Goal: Navigation & Orientation: Find specific page/section

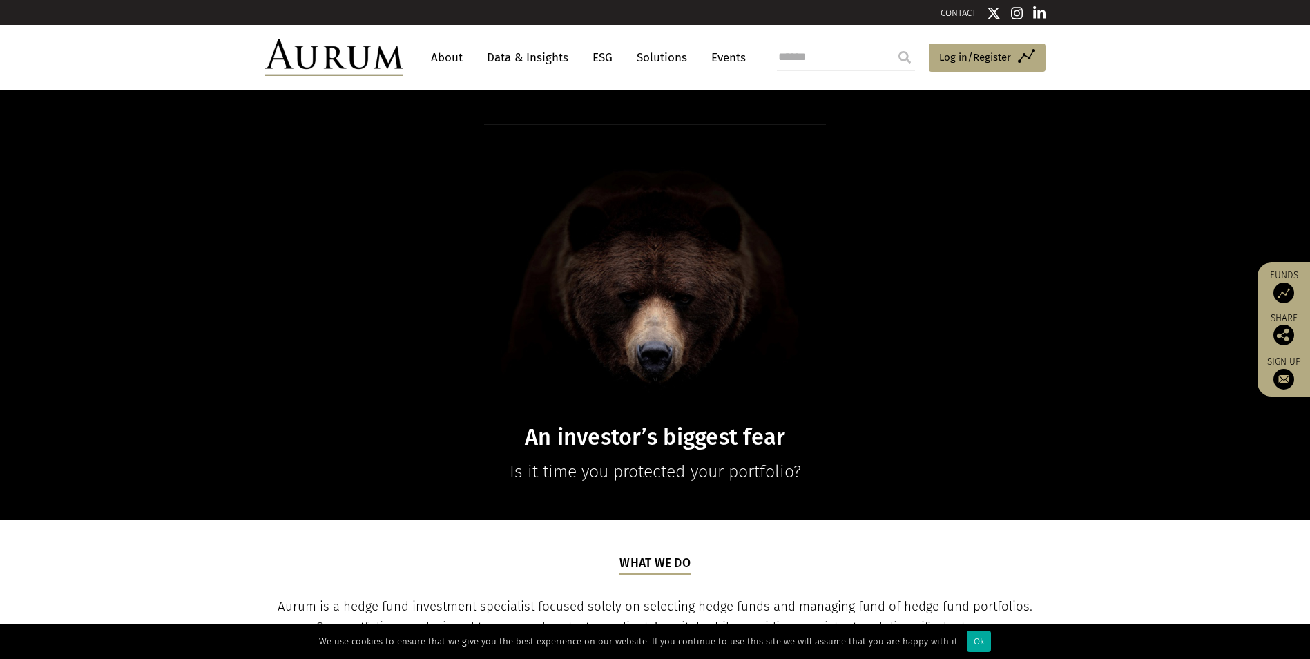
click at [446, 61] on link "About" at bounding box center [447, 58] width 46 height 26
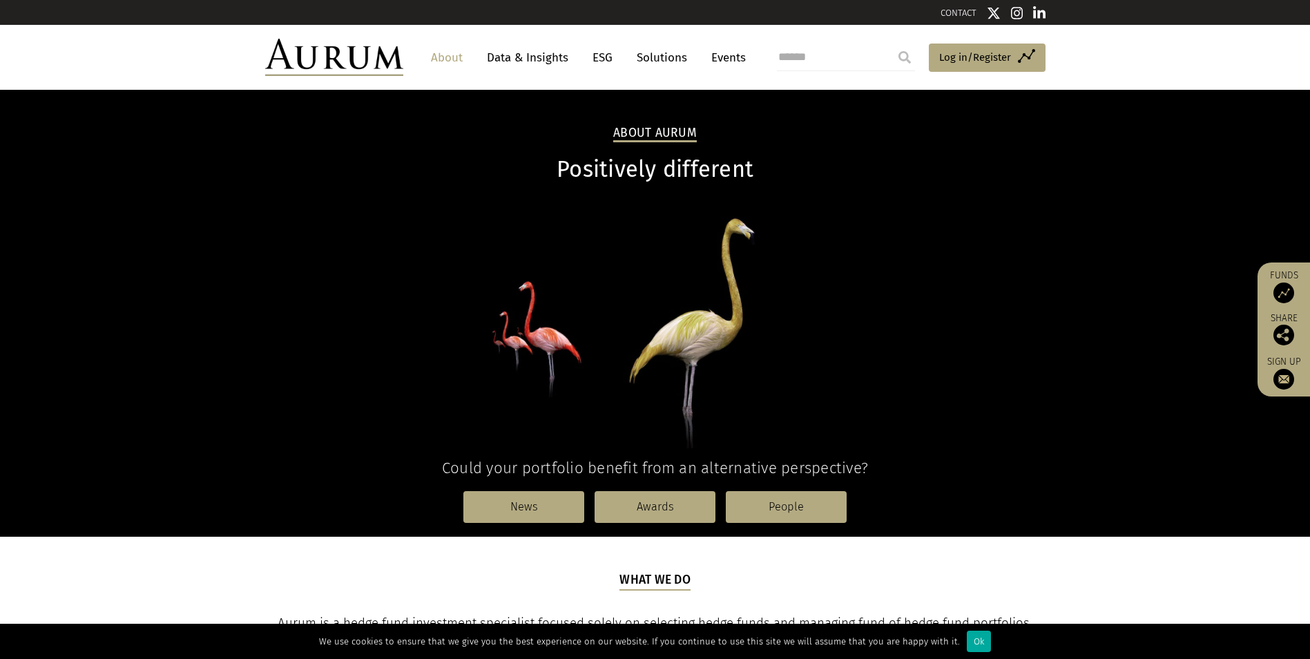
click at [641, 55] on link "Solutions" at bounding box center [662, 58] width 64 height 26
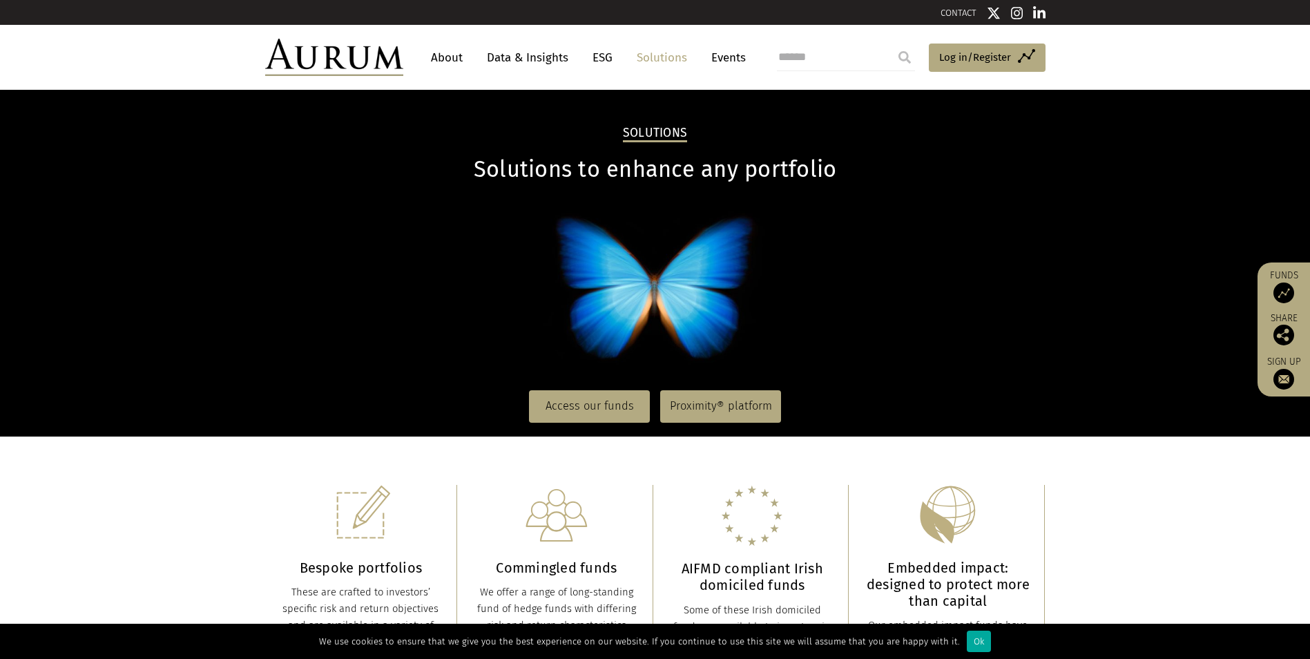
click at [510, 58] on link "Data & Insights" at bounding box center [527, 58] width 95 height 26
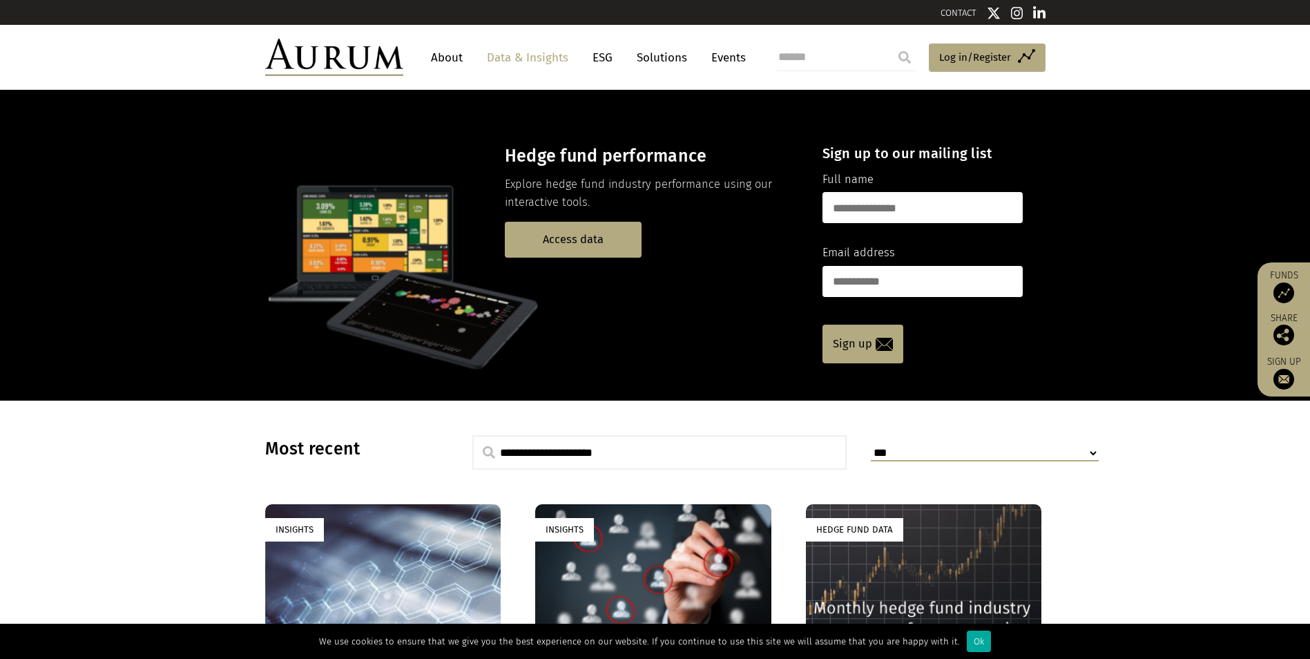
click at [448, 57] on link "About" at bounding box center [447, 58] width 46 height 26
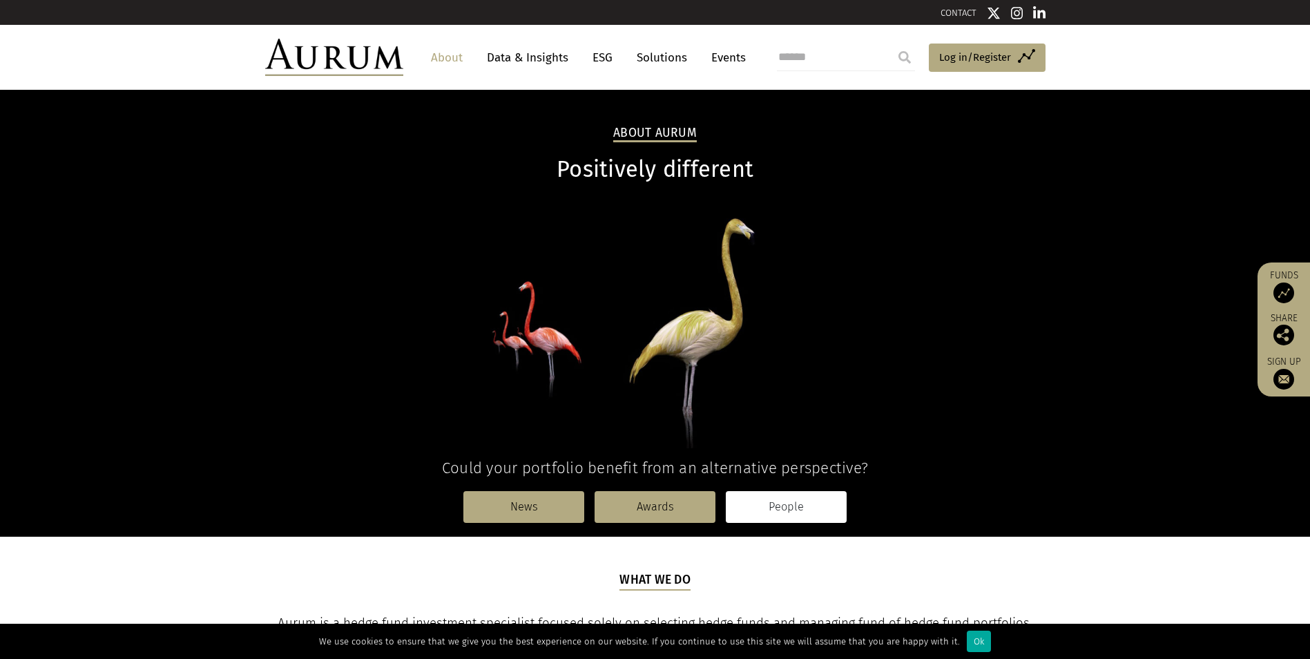
click at [777, 509] on link "People" at bounding box center [786, 507] width 121 height 32
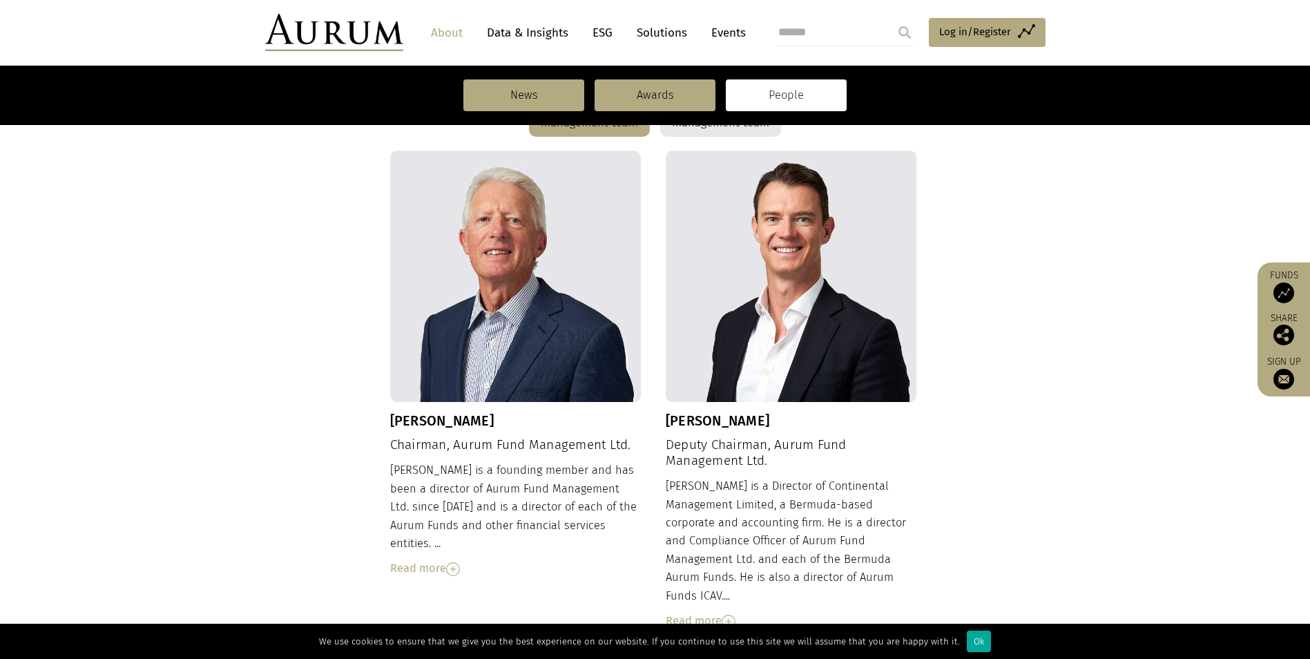
scroll to position [234, 0]
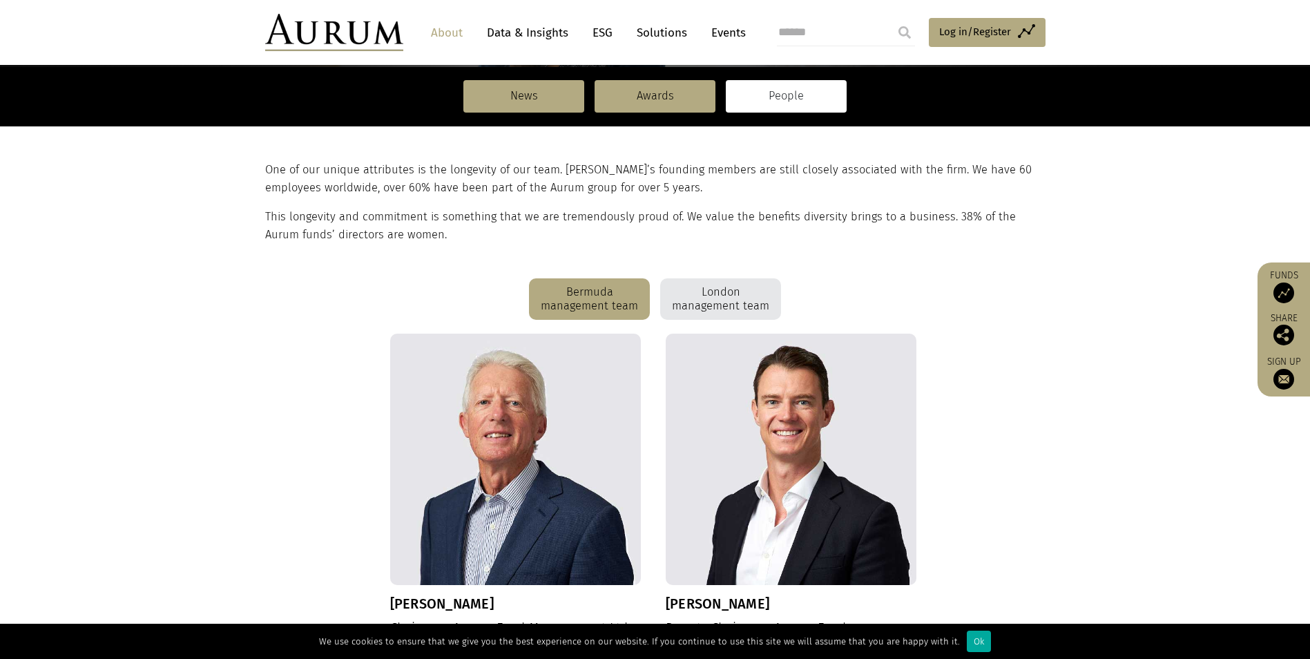
click at [719, 295] on div "London management team" at bounding box center [720, 298] width 121 height 41
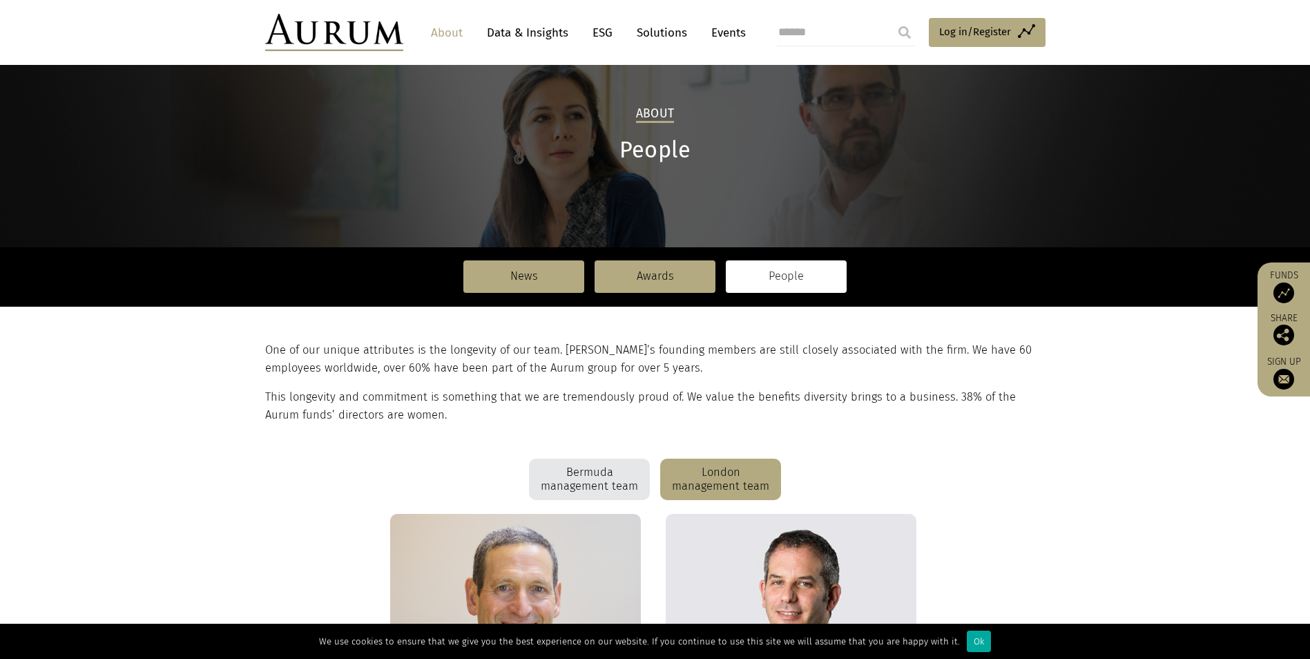
scroll to position [19, 0]
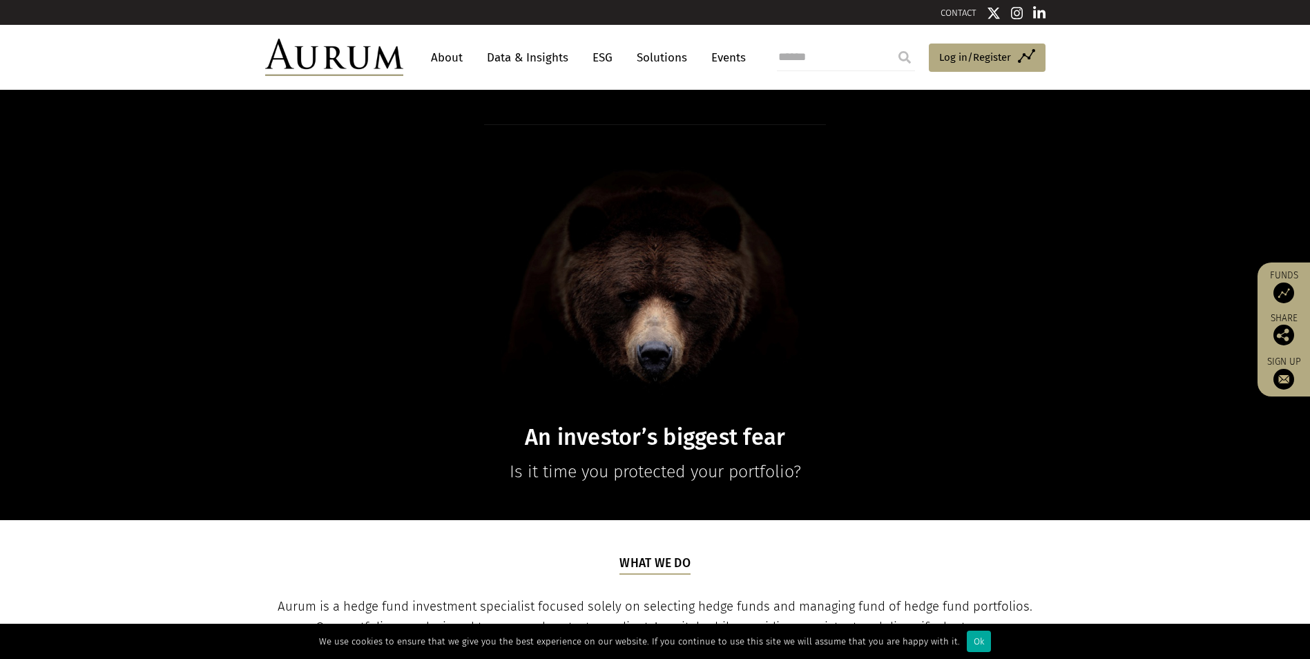
click at [444, 57] on link "About" at bounding box center [447, 58] width 46 height 26
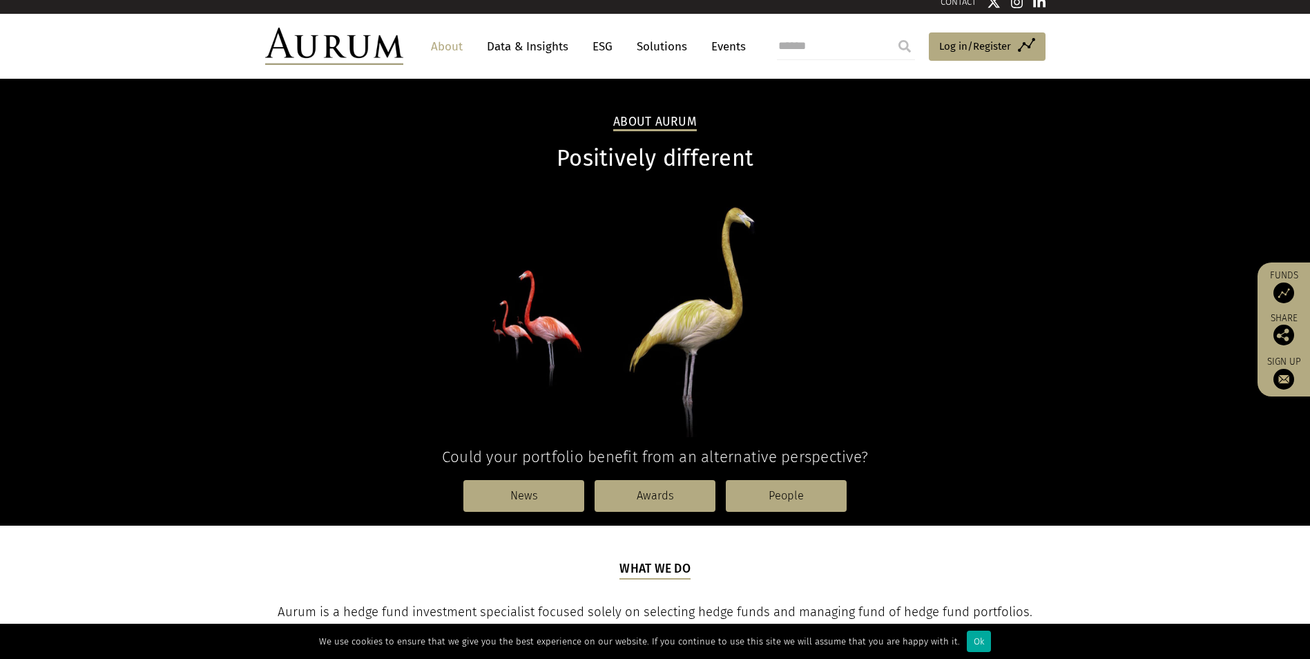
scroll to position [5, 0]
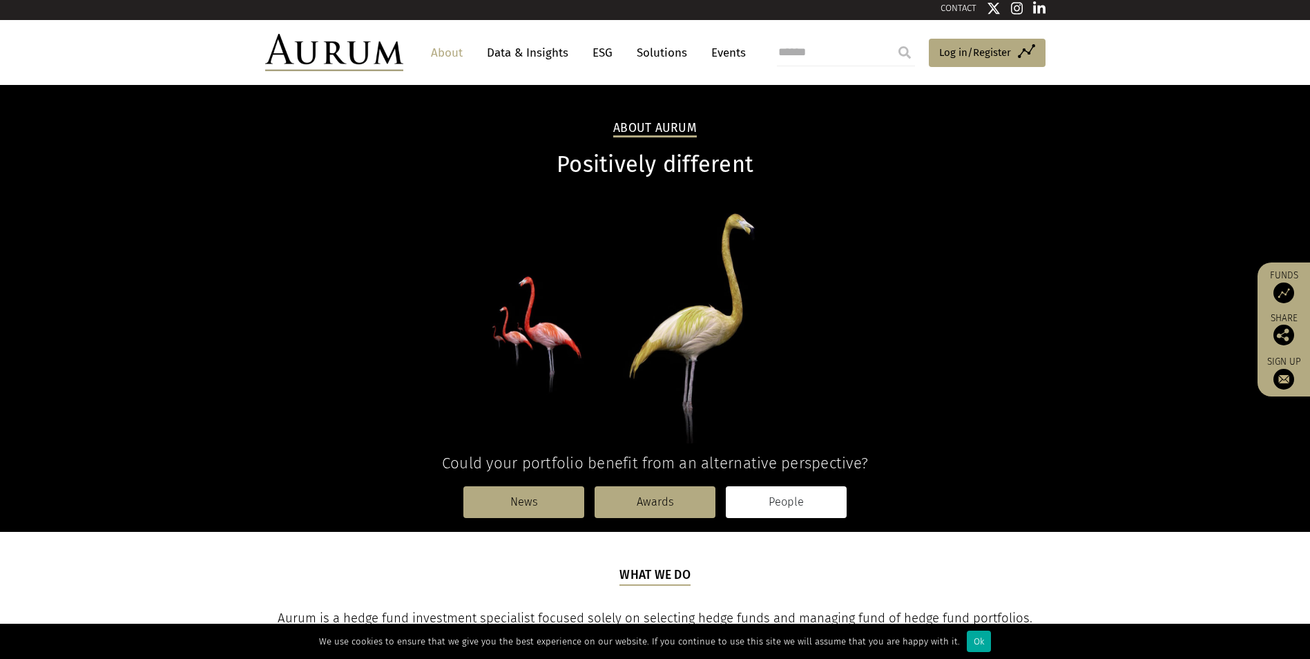
click at [781, 500] on link "People" at bounding box center [786, 502] width 121 height 32
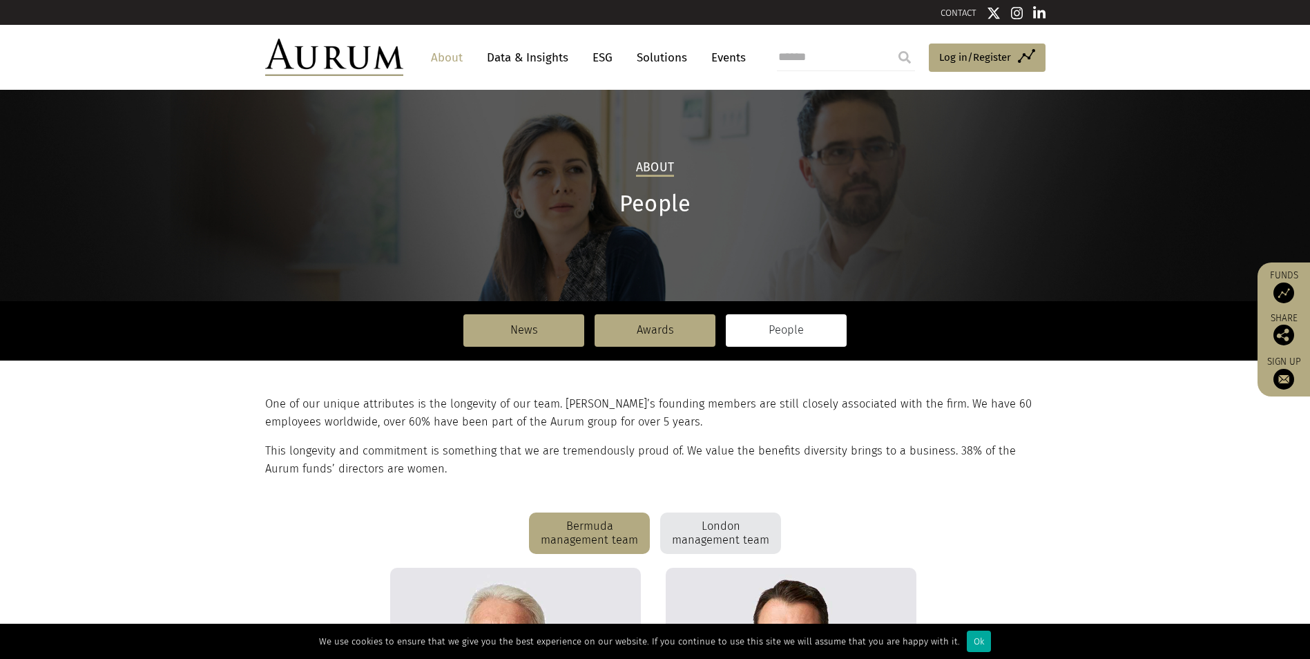
click at [773, 327] on link "People" at bounding box center [786, 330] width 121 height 32
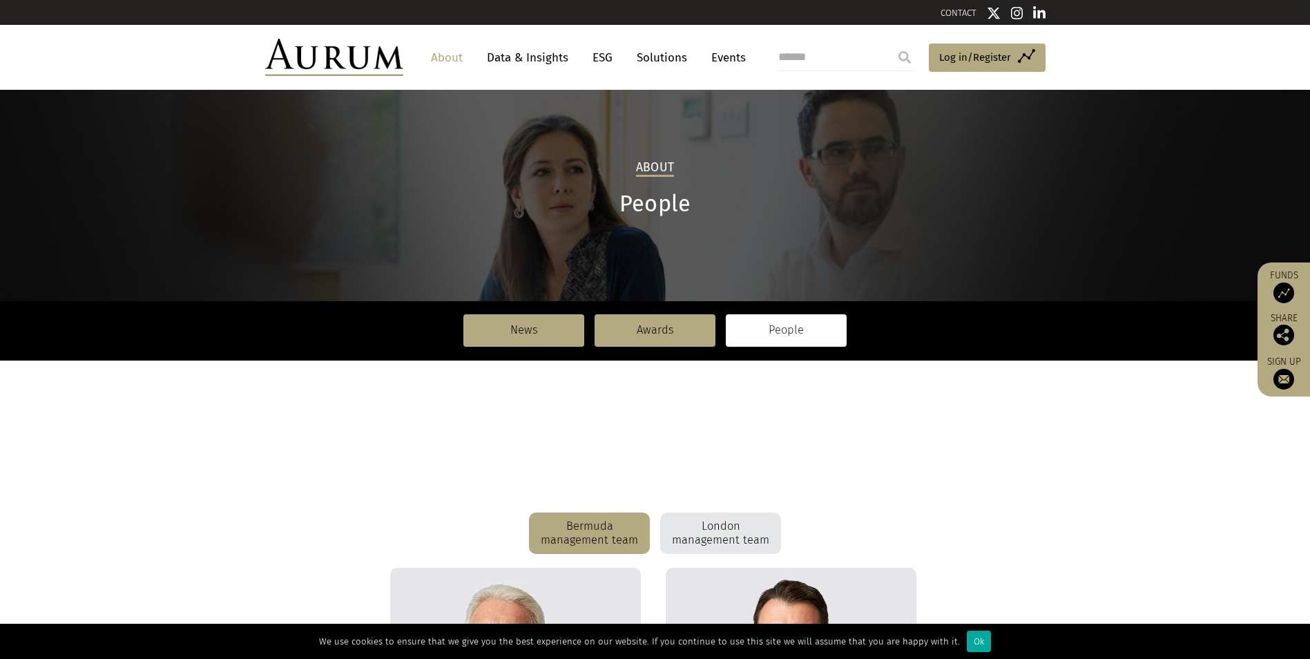
click at [729, 547] on div "London management team" at bounding box center [720, 532] width 121 height 41
